Goal: Information Seeking & Learning: Learn about a topic

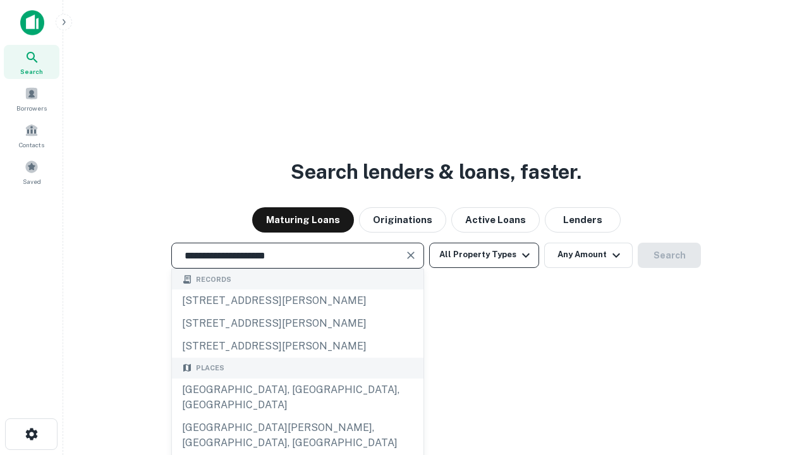
click at [297, 416] on div "[GEOGRAPHIC_DATA], [GEOGRAPHIC_DATA], [GEOGRAPHIC_DATA]" at bounding box center [298, 398] width 252 height 38
click at [484, 255] on button "All Property Types" at bounding box center [484, 255] width 110 height 25
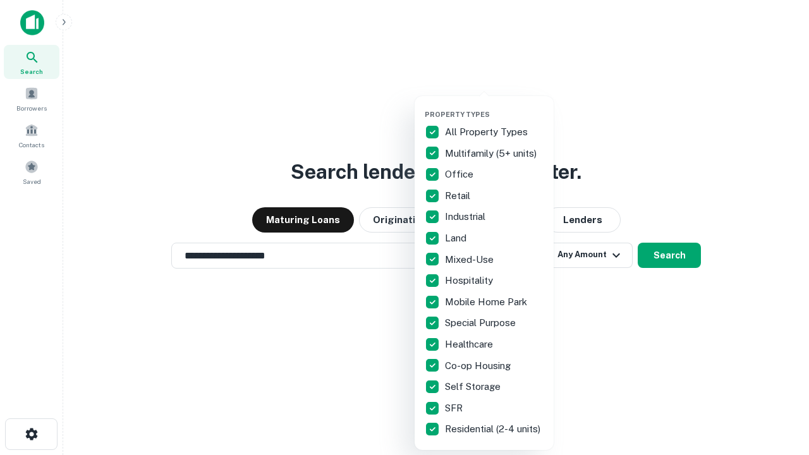
type input "**********"
click at [494, 106] on button "button" at bounding box center [494, 106] width 139 height 1
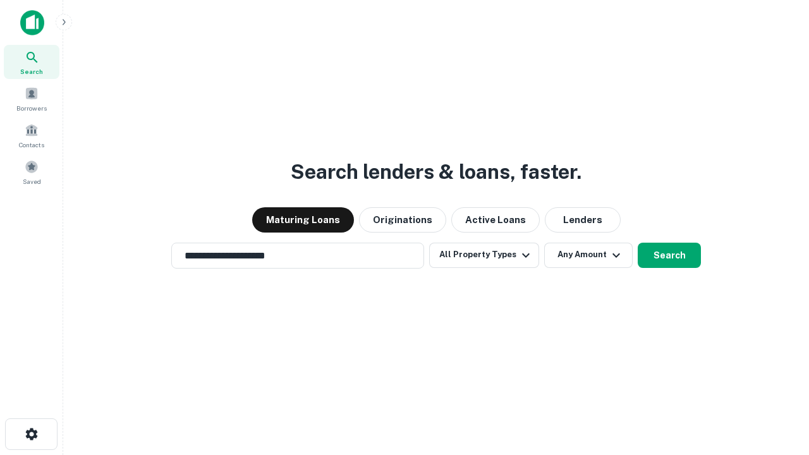
scroll to position [20, 0]
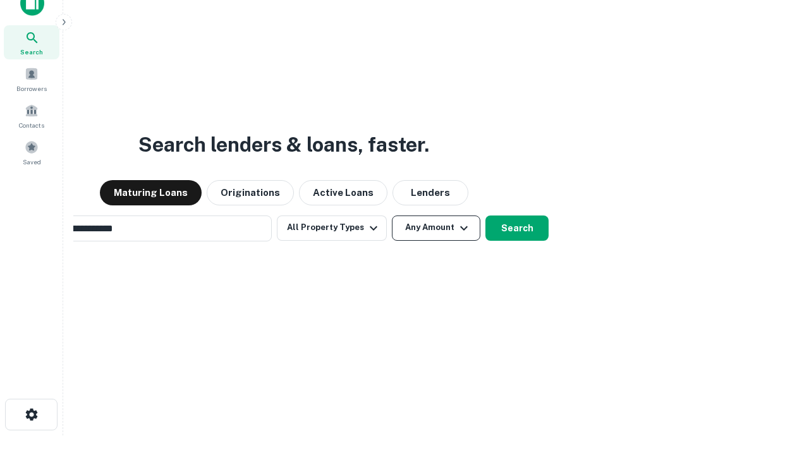
click at [392, 216] on button "Any Amount" at bounding box center [436, 228] width 88 height 25
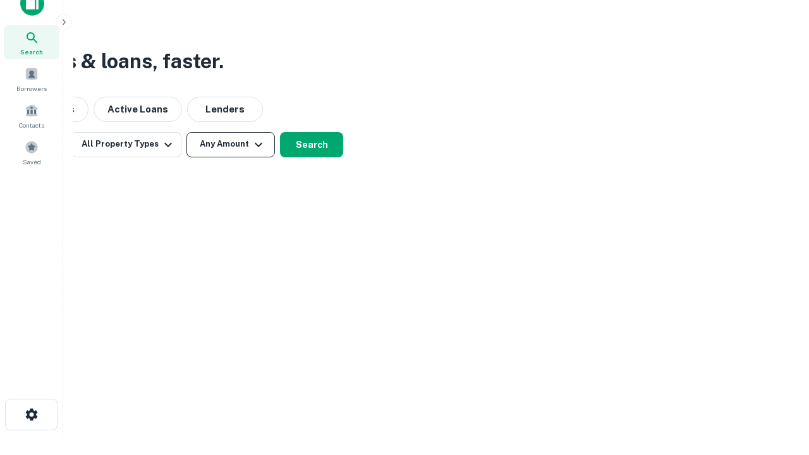
scroll to position [20, 0]
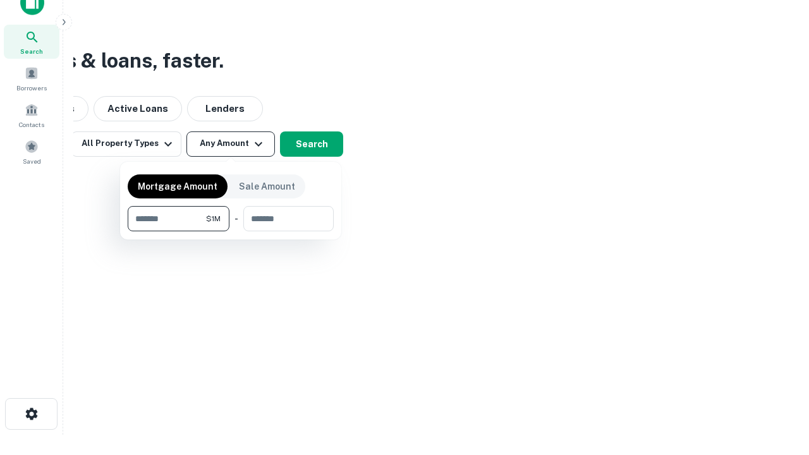
type input "*******"
click at [231, 231] on button "button" at bounding box center [231, 231] width 206 height 1
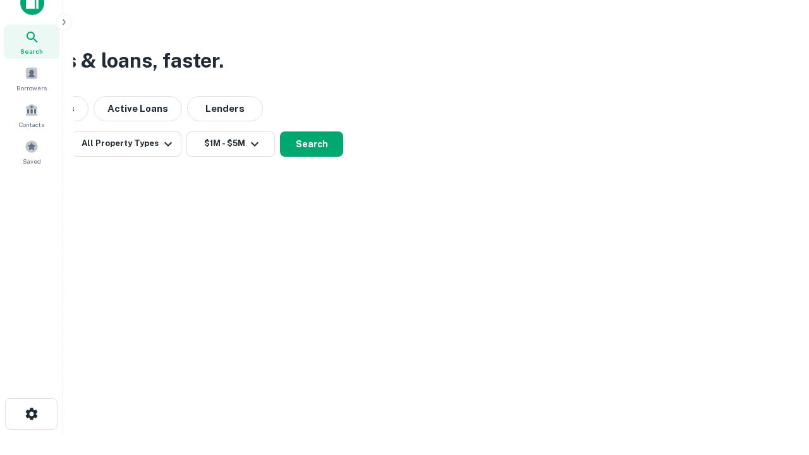
scroll to position [20, 0]
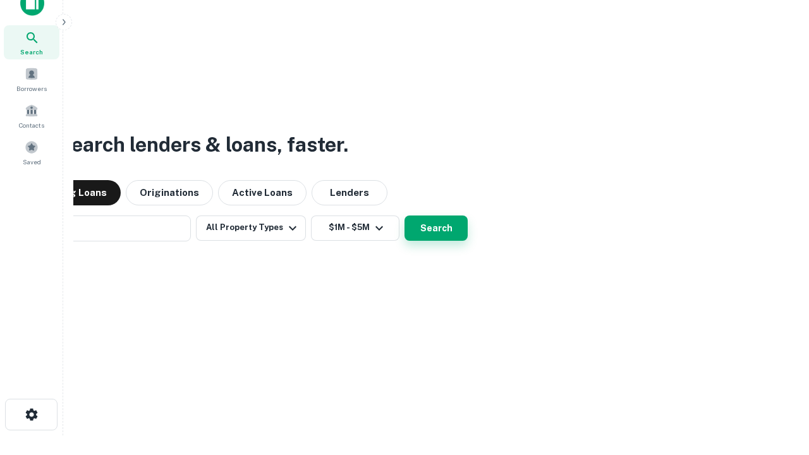
click at [404, 216] on button "Search" at bounding box center [435, 228] width 63 height 25
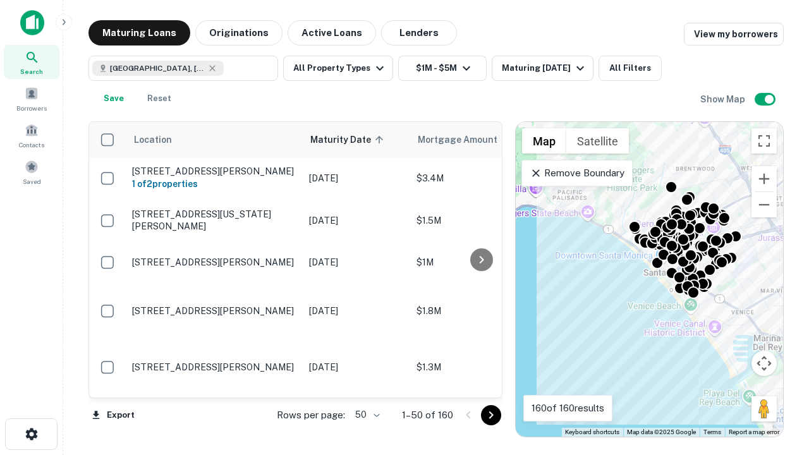
click at [365, 415] on body "Search Borrowers Contacts Saved Maturing Loans Originations Active Loans Lender…" at bounding box center [404, 227] width 809 height 455
click at [366, 383] on li "25" at bounding box center [366, 383] width 37 height 23
